Goal: Information Seeking & Learning: Understand process/instructions

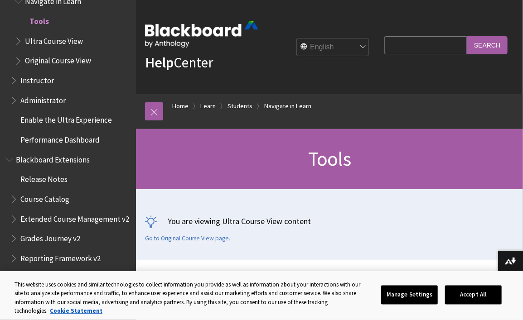
click at [50, 80] on span "Instructor" at bounding box center [37, 79] width 34 height 12
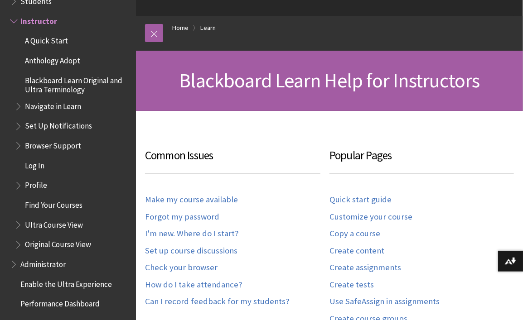
scroll to position [111, 0]
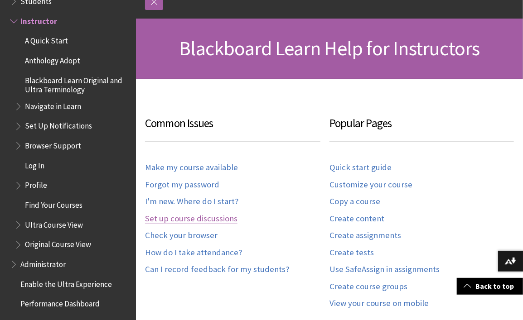
click at [209, 218] on link "Set up course discussions" at bounding box center [191, 219] width 92 height 10
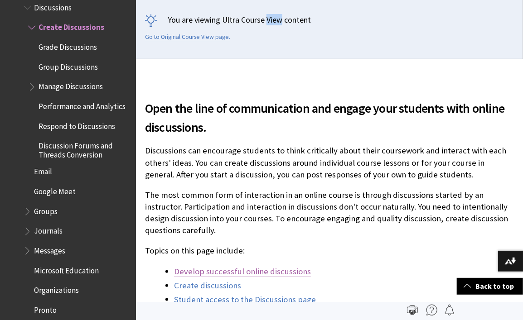
scroll to position [179, 0]
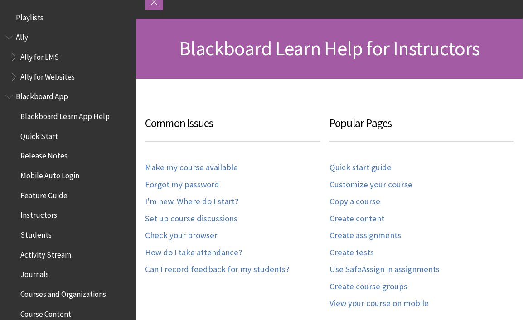
scroll to position [892, 0]
